Goal: Answer question/provide support: Answer question/provide support

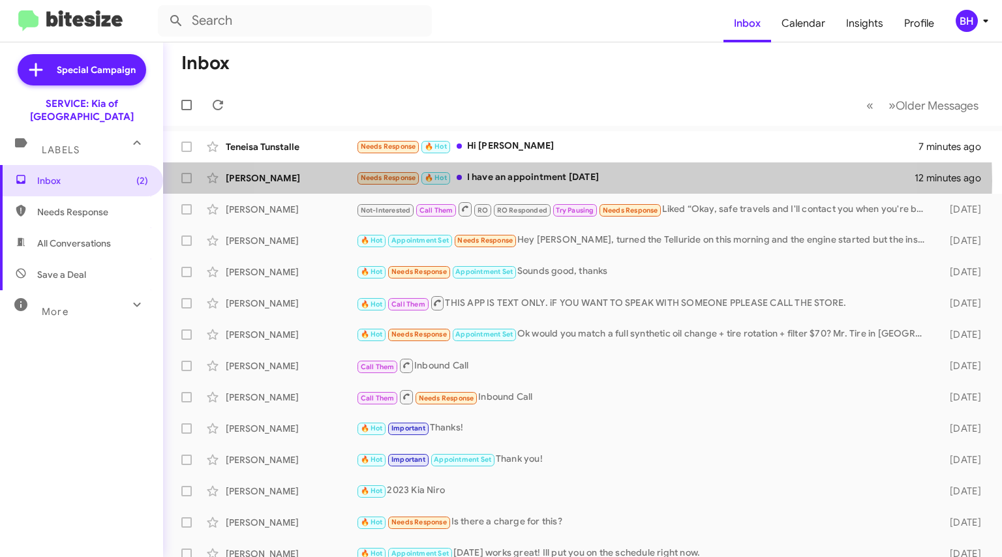
click at [540, 181] on div "Needs Response 🔥 Hot I have an appointment [DATE]" at bounding box center [635, 177] width 558 height 15
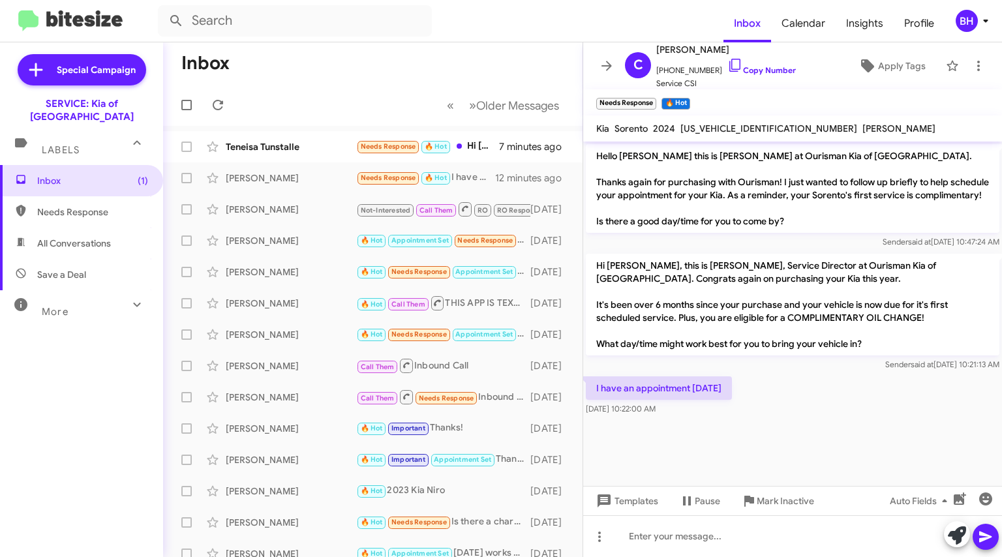
click at [738, 71] on link "Copy Number" at bounding box center [761, 70] width 68 height 10
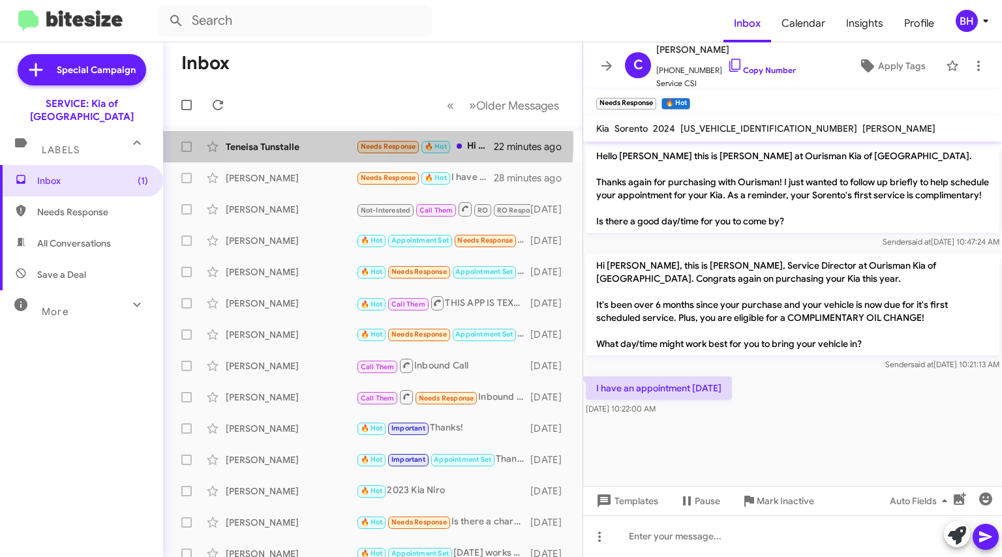
click at [316, 142] on div "Teneisa Tunstalle" at bounding box center [291, 146] width 130 height 13
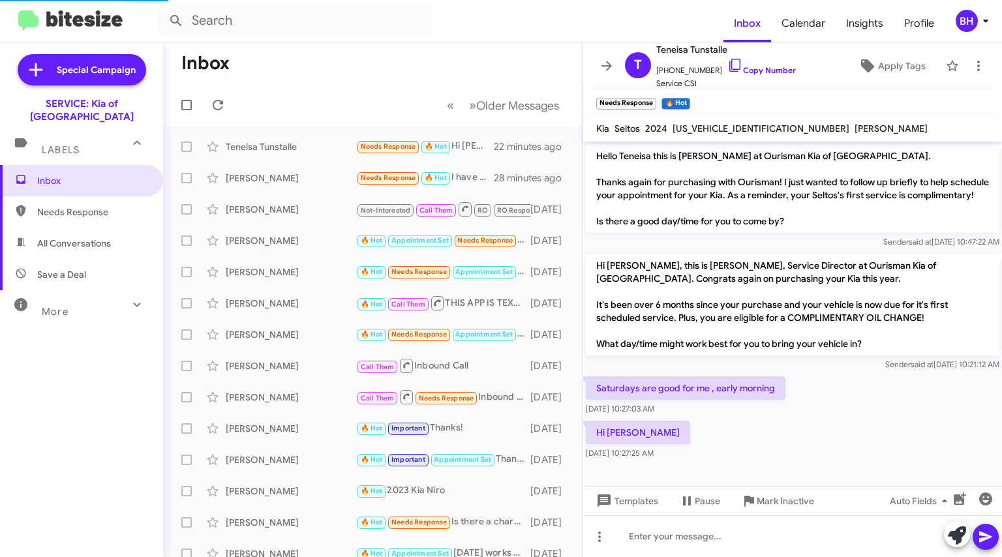
scroll to position [3, 0]
click at [316, 22] on input "text" at bounding box center [295, 20] width 274 height 31
type input "[PERSON_NAME]"
click at [163, 8] on button at bounding box center [176, 21] width 26 height 26
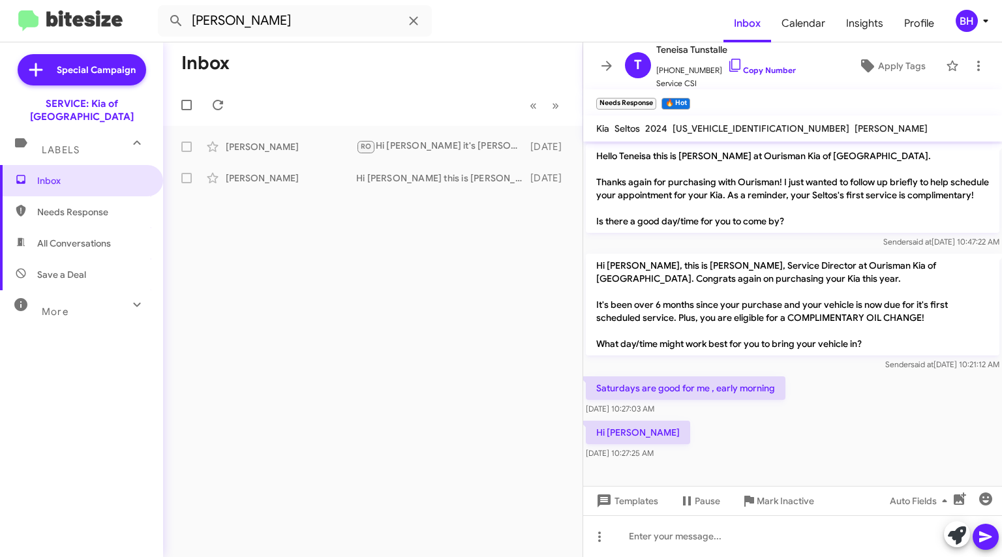
click at [319, 149] on div "[PERSON_NAME]" at bounding box center [291, 146] width 130 height 13
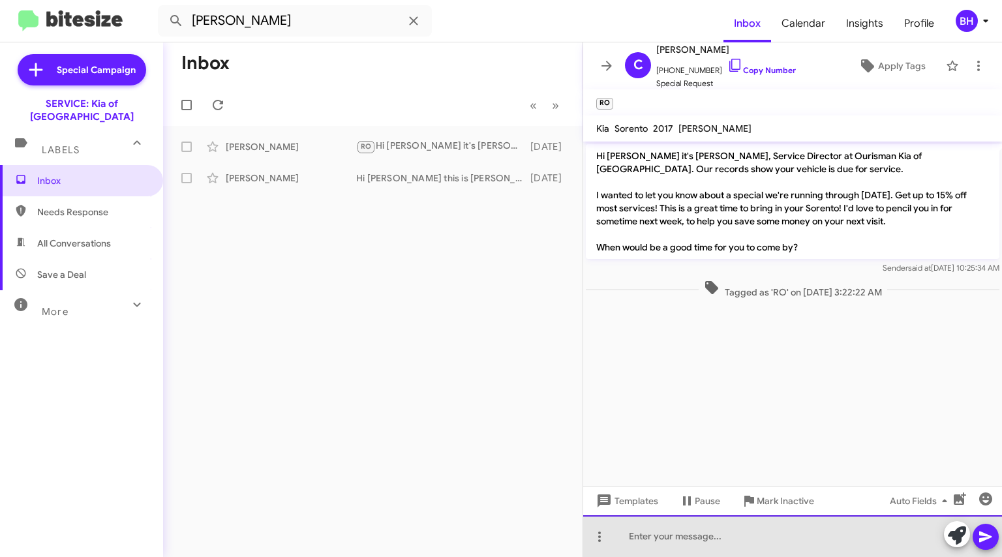
click at [778, 530] on div at bounding box center [792, 536] width 419 height 42
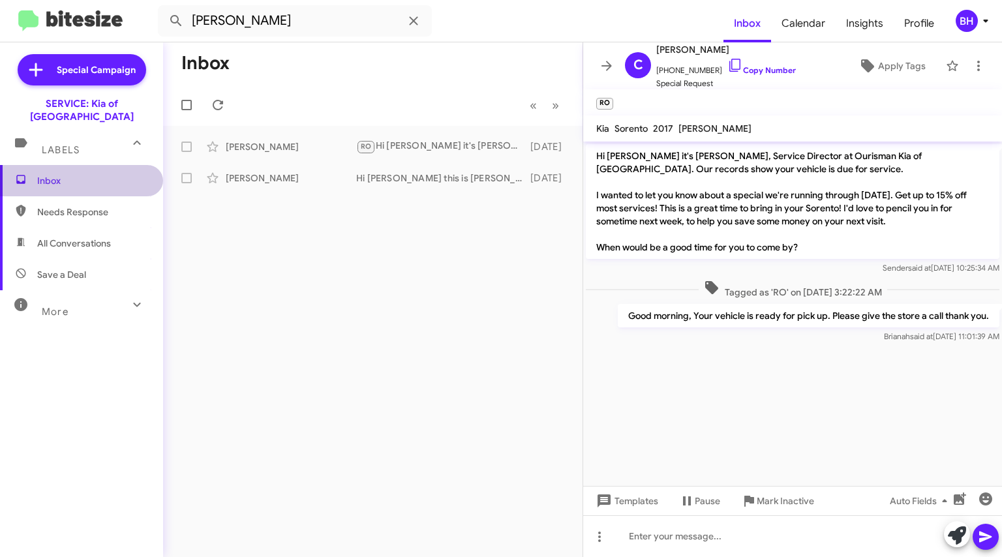
click at [82, 178] on span "Inbox" at bounding box center [81, 180] width 163 height 31
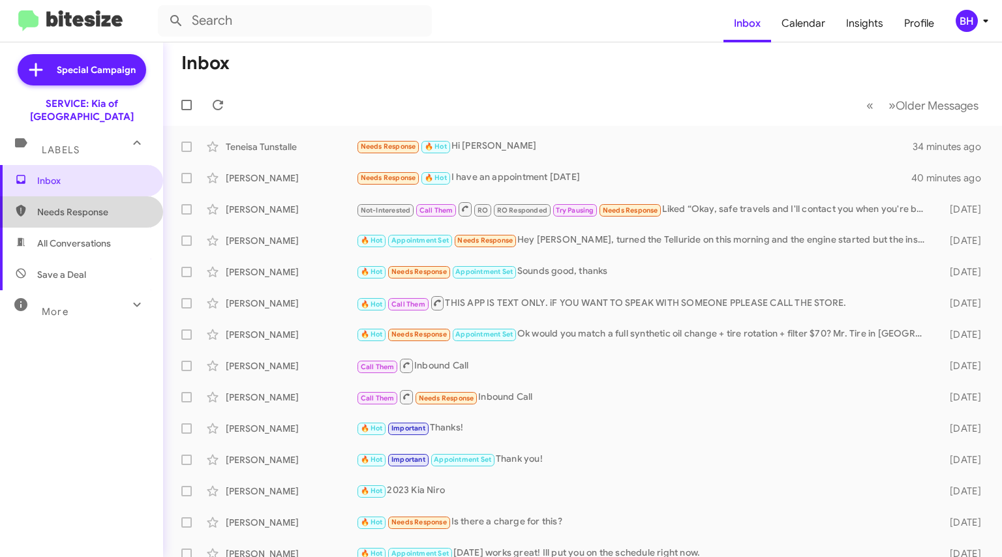
click at [104, 205] on span "Needs Response" at bounding box center [92, 211] width 111 height 13
type input "in:needs-response"
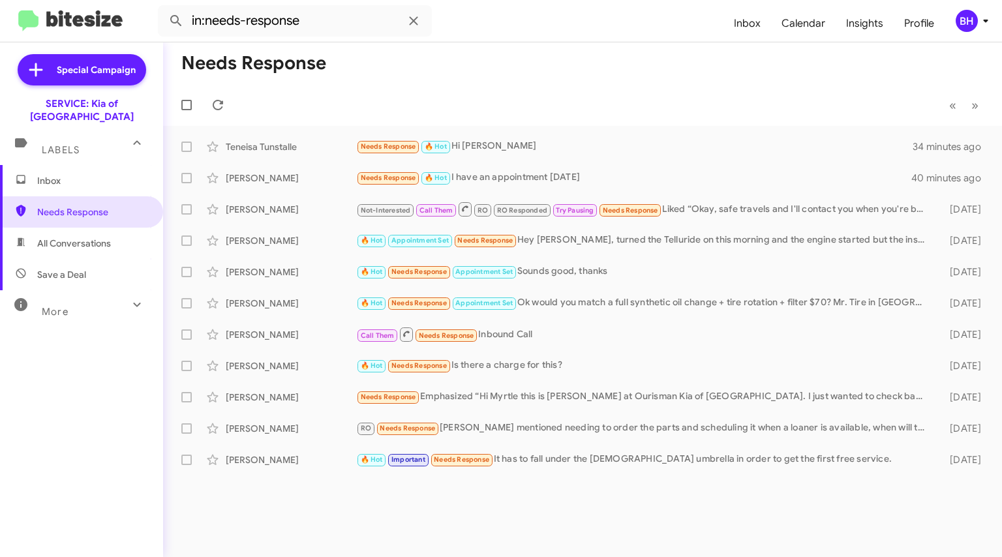
click at [127, 140] on div at bounding box center [137, 144] width 21 height 24
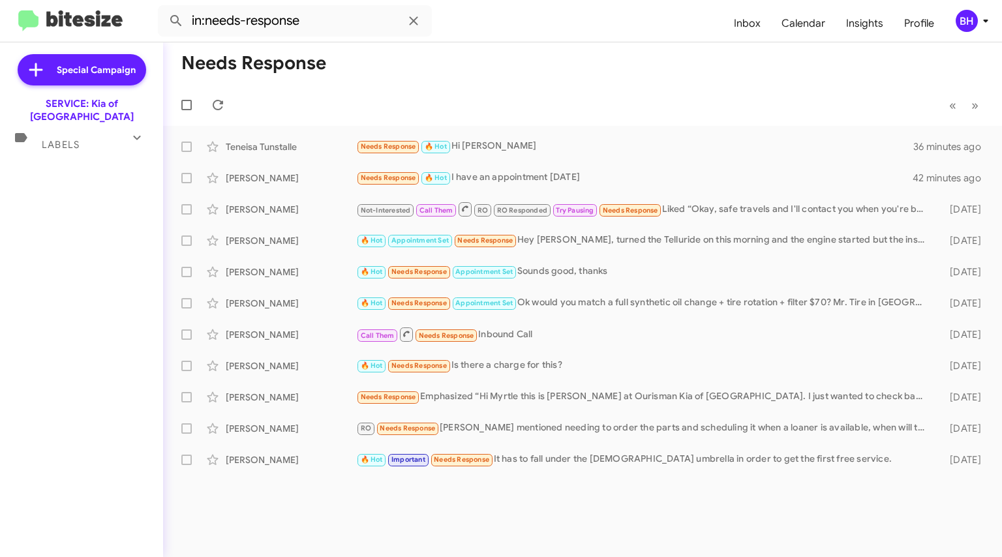
click at [76, 127] on div "Labels" at bounding box center [68, 139] width 116 height 24
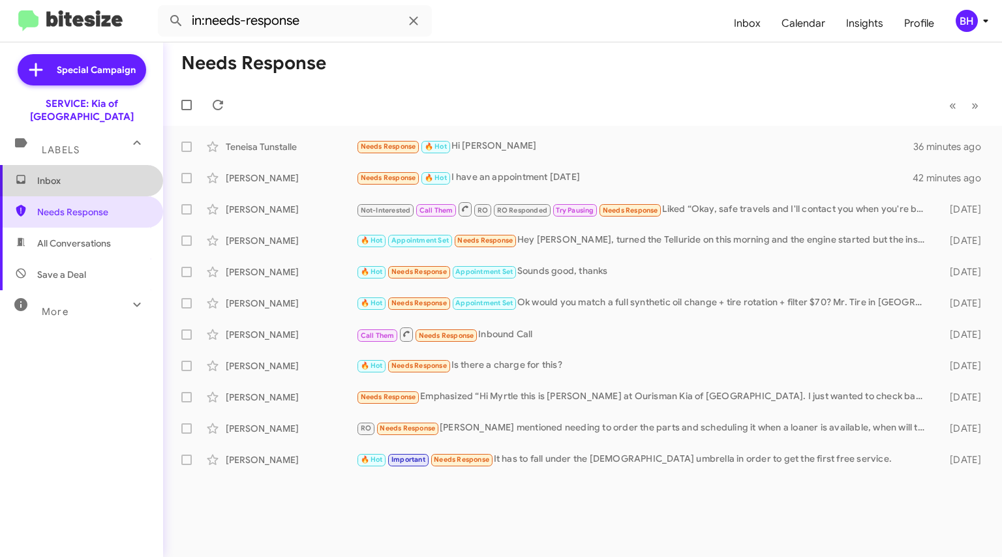
click at [90, 174] on span "Inbox" at bounding box center [92, 180] width 111 height 13
